Goal: Feedback & Contribution: Leave review/rating

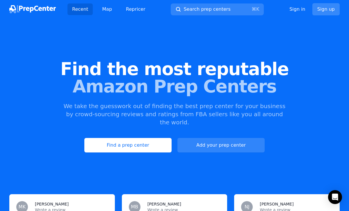
click at [319, 9] on link "Sign up" at bounding box center [325, 9] width 27 height 12
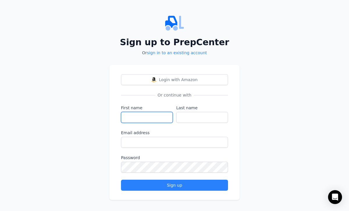
click at [154, 115] on input "First name" at bounding box center [147, 117] width 52 height 11
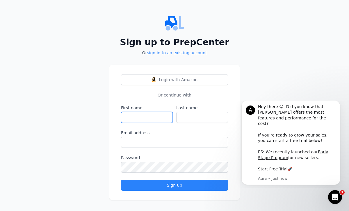
click at [167, 118] on input "First name" at bounding box center [147, 117] width 52 height 11
click at [337, 106] on button "Dismiss notification" at bounding box center [338, 102] width 8 height 8
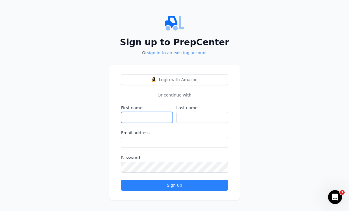
click at [133, 115] on input "First name" at bounding box center [147, 117] width 52 height 11
type input "[PERSON_NAME]"
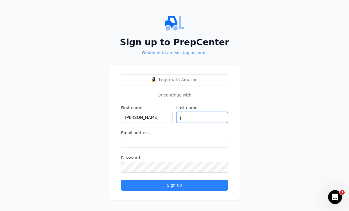
type input "j"
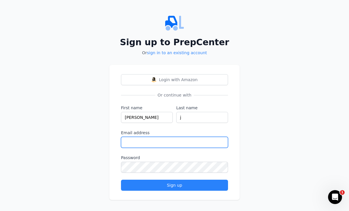
click at [125, 146] on input "Email address" at bounding box center [174, 142] width 107 height 11
paste input "[EMAIL_ADDRESS][DOMAIN_NAME]"
type input "[EMAIL_ADDRESS][DOMAIN_NAME]"
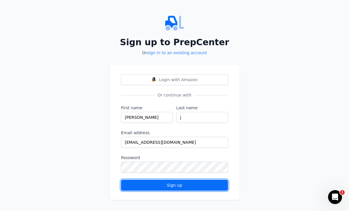
click at [172, 187] on div "Sign up" at bounding box center [174, 186] width 97 height 6
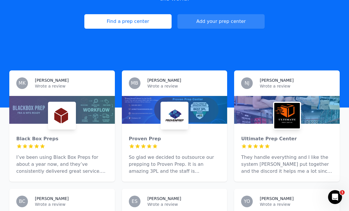
scroll to position [131, 0]
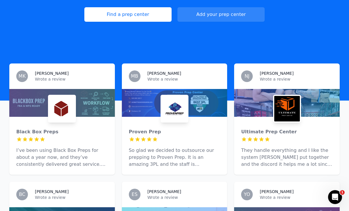
click at [76, 103] on div at bounding box center [61, 103] width 105 height 28
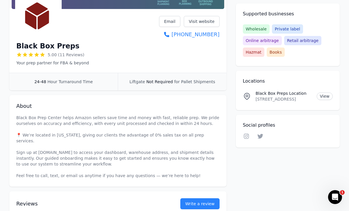
scroll to position [159, 0]
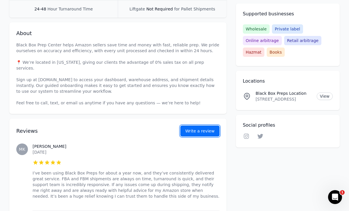
click at [198, 126] on button "Write a review" at bounding box center [199, 131] width 39 height 11
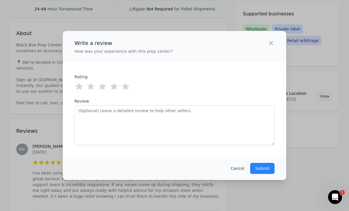
click at [126, 85] on icon at bounding box center [125, 86] width 7 height 7
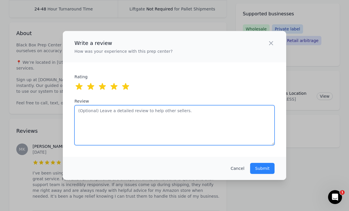
click at [142, 119] on textarea "Review" at bounding box center [174, 125] width 200 height 40
paste textarea "Black Box has completely transformed how I run my business. They now handle ove…"
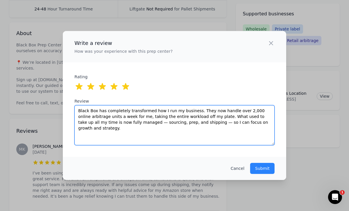
click at [139, 110] on textarea "Black Box has completely transformed how I run my business. They now handle ove…" at bounding box center [174, 125] width 200 height 40
click at [76, 123] on textarea "Black Box has completely changed how I run my business. They now handle over 2,…" at bounding box center [174, 125] width 200 height 40
click at [166, 123] on textarea "Black Box has completely changed how I run my business. They now handle over 2,…" at bounding box center [174, 125] width 200 height 40
click at [236, 122] on textarea "Black Box has completely changed how I run my business. They now handle over 2,…" at bounding box center [174, 125] width 200 height 40
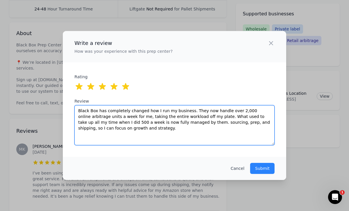
click at [233, 128] on textarea "Black Box has completely changed how I run my business. They now handle over 2,…" at bounding box center [174, 125] width 200 height 40
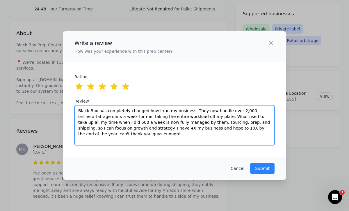
drag, startPoint x: 243, startPoint y: 110, endPoint x: 96, endPoint y: 116, distance: 147.1
click at [96, 116] on textarea "Black Box has completely changed how I run my business. They now handle over 2,…" at bounding box center [174, 125] width 200 height 40
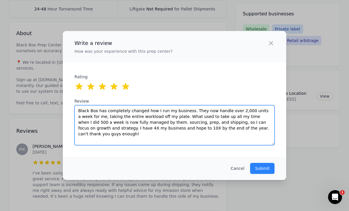
click at [123, 117] on textarea "Black Box has completely changed how I run my business. They now handle over 2,…" at bounding box center [174, 125] width 200 height 40
click at [151, 135] on textarea "Black Box has completely changed how I run my business. They now handle over 2,…" at bounding box center [174, 125] width 200 height 40
drag, startPoint x: 166, startPoint y: 122, endPoint x: 145, endPoint y: 122, distance: 20.9
click at [145, 122] on textarea "Black Box has completely changed how I run my business. They now handle over 2,…" at bounding box center [174, 125] width 200 height 40
click at [109, 128] on textarea "Black Box has completely changed how I run my business. They now handle over 2,…" at bounding box center [174, 125] width 200 height 40
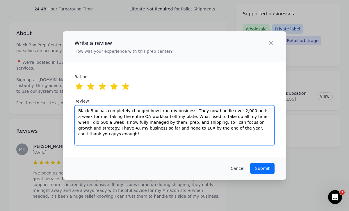
type textarea "Black Box has completely changed how I run my business. They now handle over 2,…"
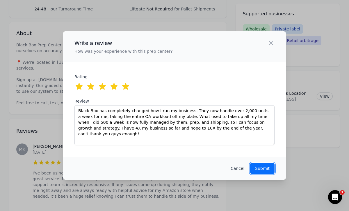
click at [264, 167] on p "Submit" at bounding box center [262, 169] width 15 height 6
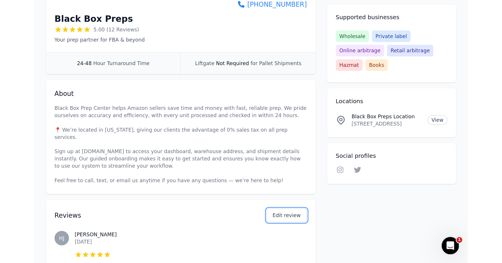
scroll to position [0, 0]
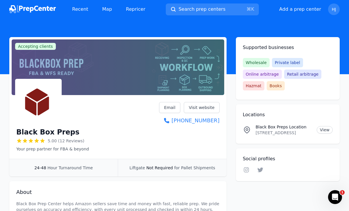
click at [27, 12] on img at bounding box center [32, 9] width 46 height 8
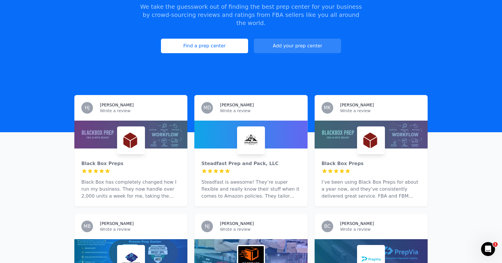
scroll to position [76, 0]
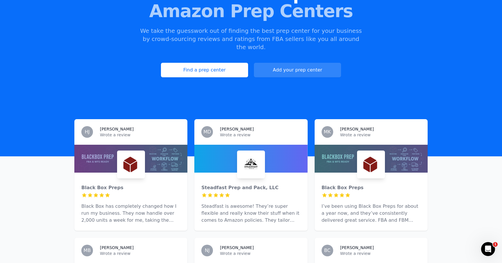
click at [239, 132] on p "Wrote a review" at bounding box center [260, 135] width 80 height 6
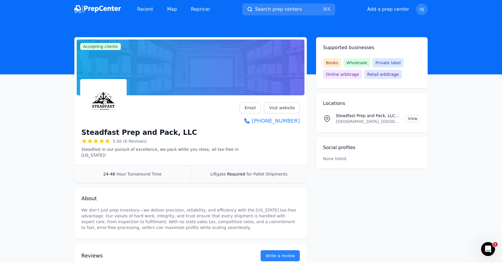
click at [113, 132] on h1 "Steadfast Prep and Pack, LLC" at bounding box center [139, 132] width 116 height 9
copy div "Steadfast Prep and Pack, LLC"
